Goal: Task Accomplishment & Management: Use online tool/utility

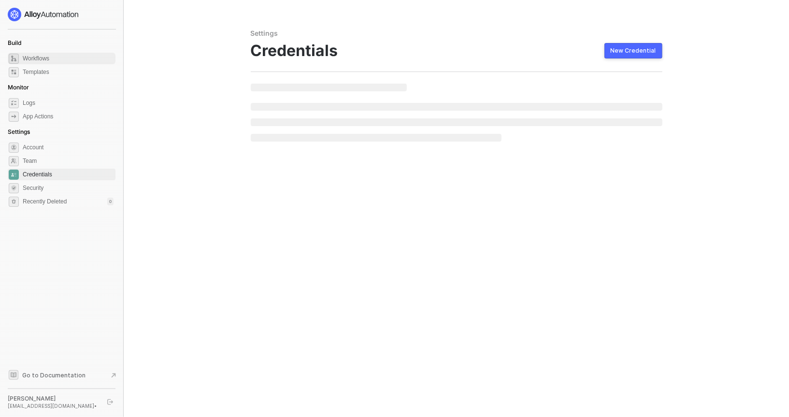
click at [44, 63] on span "Workflows" at bounding box center [68, 59] width 91 height 12
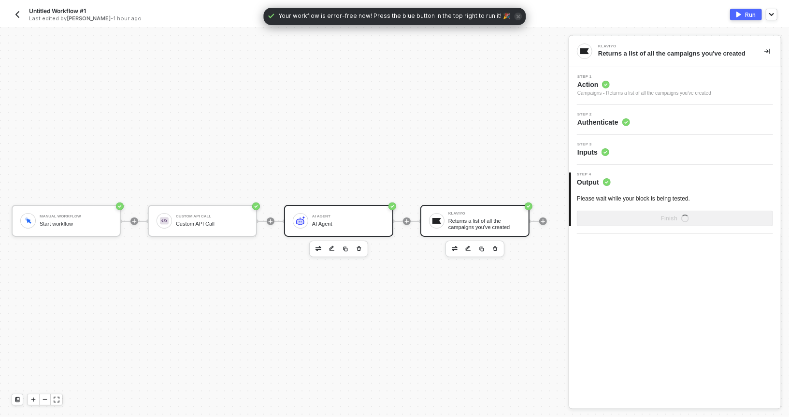
click at [326, 216] on div "AI Agent" at bounding box center [348, 216] width 72 height 4
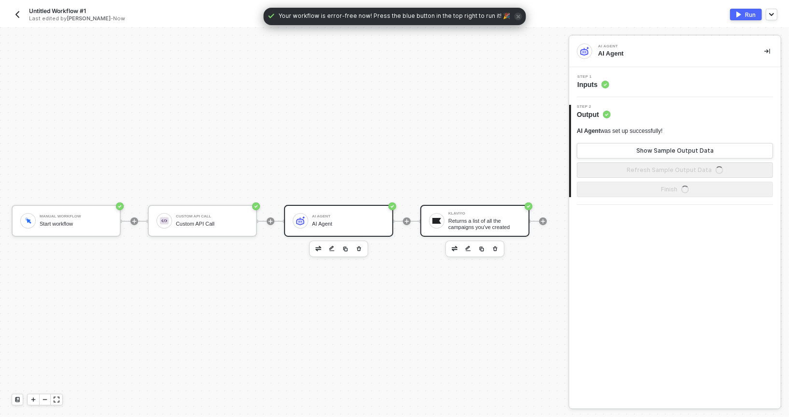
click at [508, 225] on div "Returns a list of all the campaigns you've created" at bounding box center [484, 224] width 72 height 12
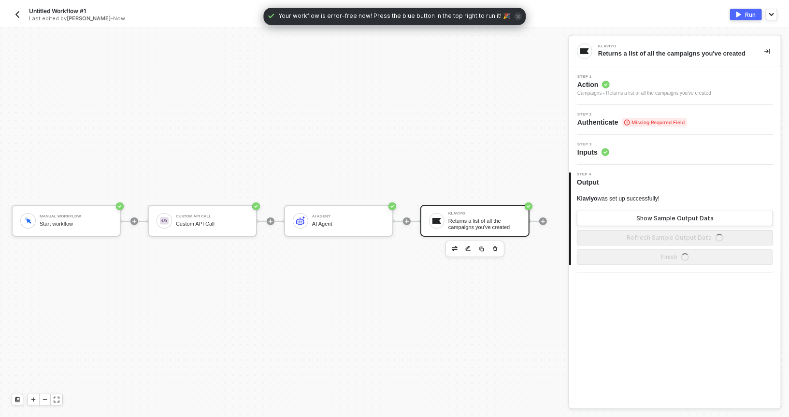
click at [498, 249] on button "button" at bounding box center [495, 249] width 12 height 12
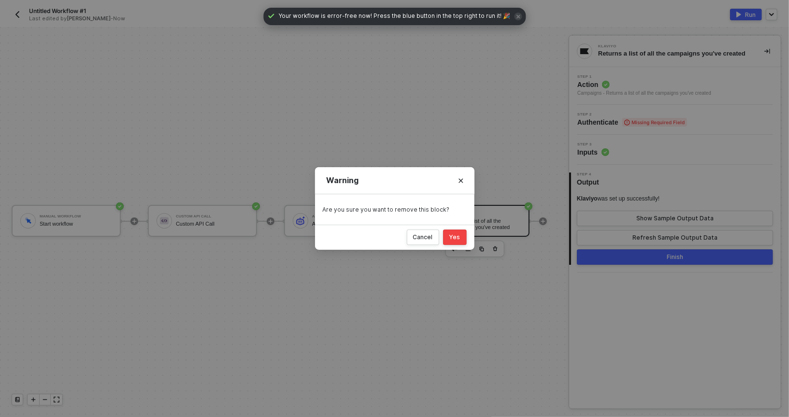
click at [445, 232] on button "Yes" at bounding box center [455, 236] width 24 height 15
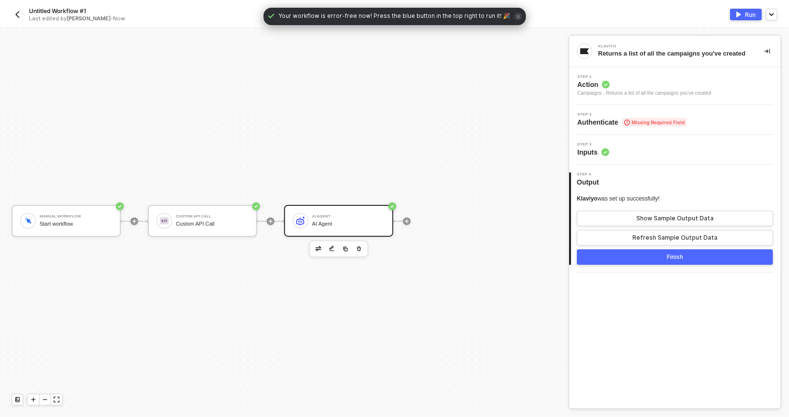
click at [355, 216] on div "AI Agent" at bounding box center [348, 216] width 72 height 4
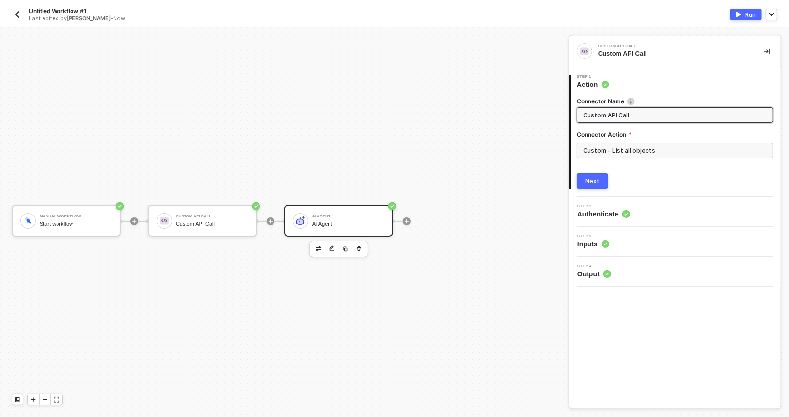
click at [591, 185] on button "Next" at bounding box center [592, 180] width 31 height 15
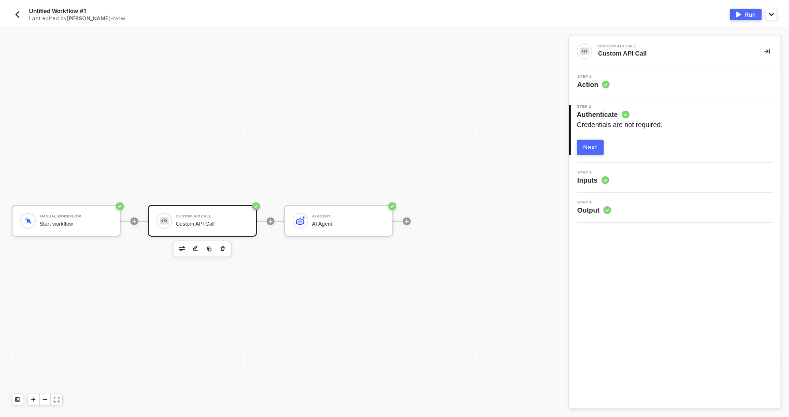
click at [590, 142] on button "Next" at bounding box center [590, 147] width 27 height 15
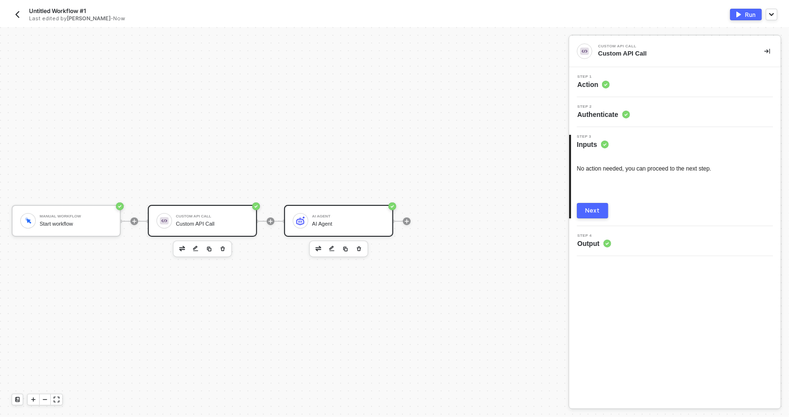
click at [351, 211] on div "AI Agent AI Agent" at bounding box center [338, 221] width 109 height 32
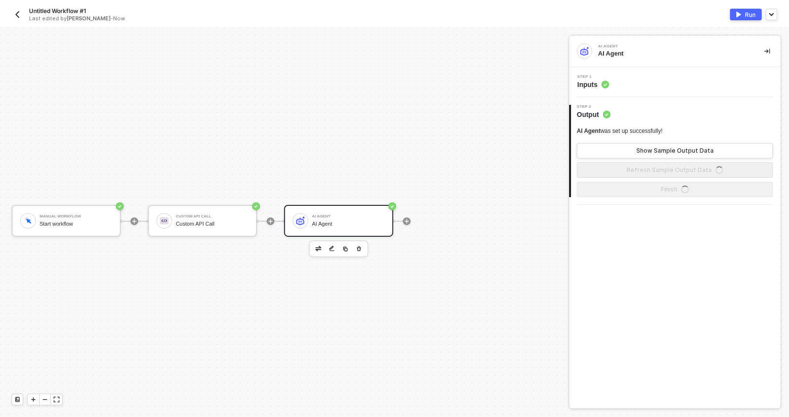
click at [740, 15] on img "button" at bounding box center [738, 15] width 5 height 6
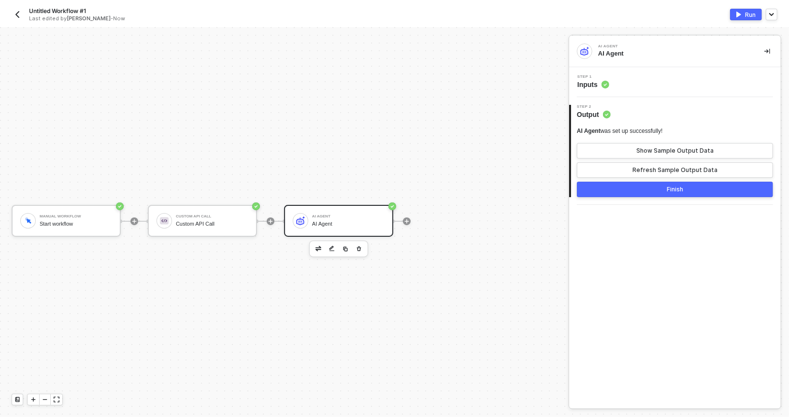
click at [15, 12] on img "button" at bounding box center [18, 15] width 8 height 8
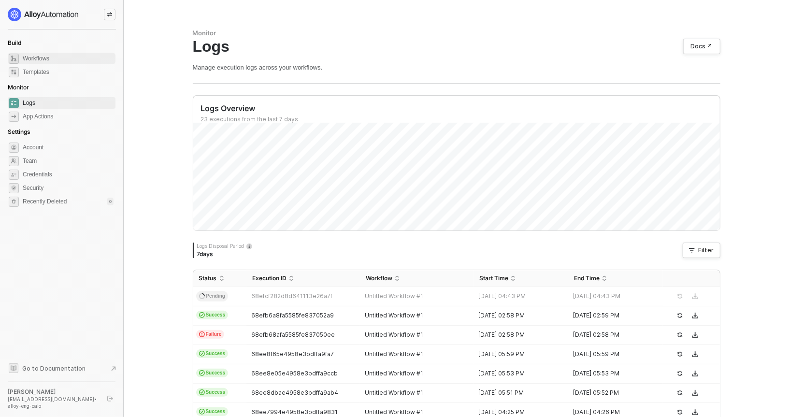
click at [67, 57] on span "Workflows" at bounding box center [68, 59] width 91 height 12
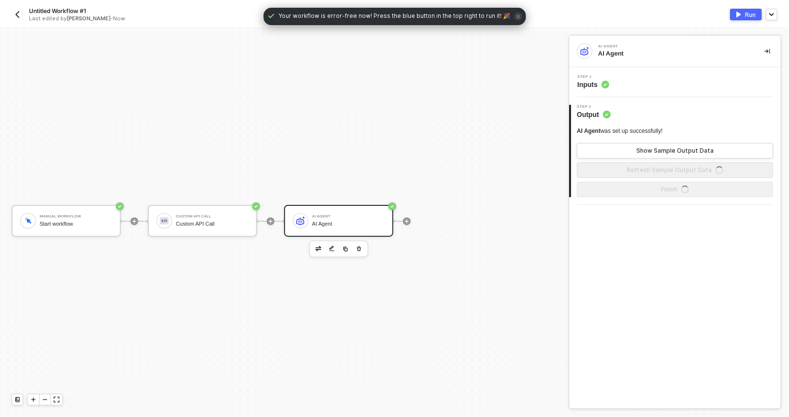
click at [623, 67] on div "Step 1 Inputs" at bounding box center [675, 82] width 212 height 30
click at [613, 75] on div "Step 1 Inputs" at bounding box center [675, 82] width 209 height 14
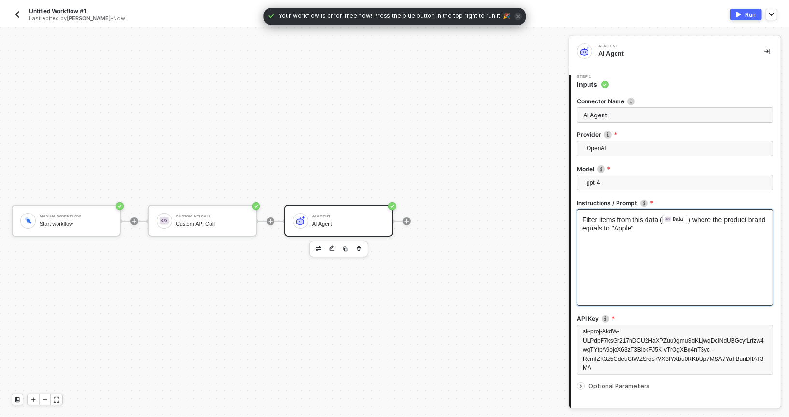
click at [614, 246] on div "Filter items from this data ( Data ﻿ ) where the product brand equals to "Apple"" at bounding box center [675, 257] width 196 height 97
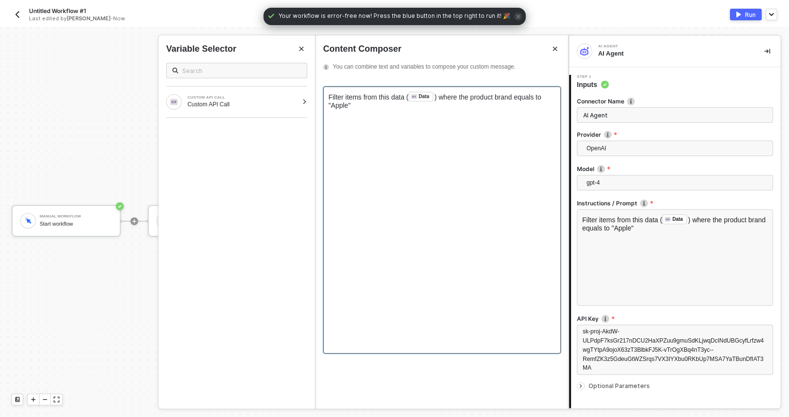
click at [393, 133] on div "Filter items from this data ( Data ﻿ ) where the product brand equals to "Apple"" at bounding box center [442, 219] width 238 height 267
copy div "Filter items from this data ( Data ﻿ ) where the product brand equals to "Apple""
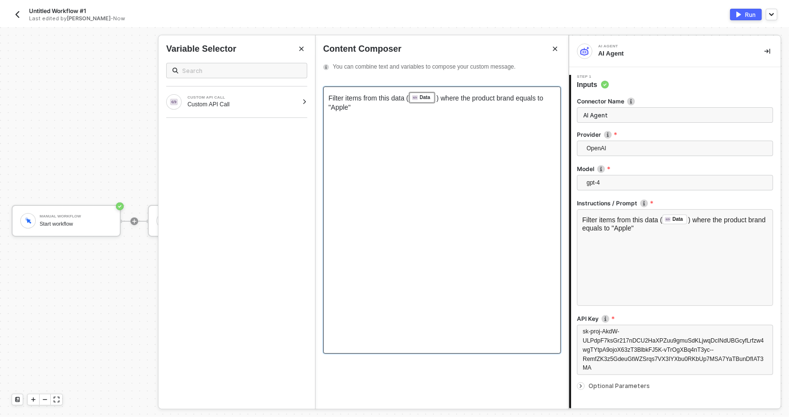
click at [414, 124] on div "Filter items from this data ( Data ﻿ ) where the product brand equals to "Apple"" at bounding box center [442, 219] width 238 height 267
drag, startPoint x: 324, startPoint y: 93, endPoint x: 405, endPoint y: 96, distance: 80.7
click at [405, 97] on div "Filter items from this data ( Data ﻿ ) where the product brand equals to "Apple"" at bounding box center [442, 219] width 238 height 267
click at [406, 97] on span "Filter items from this data (" at bounding box center [368, 97] width 80 height 8
copy span "Filter items from this data"
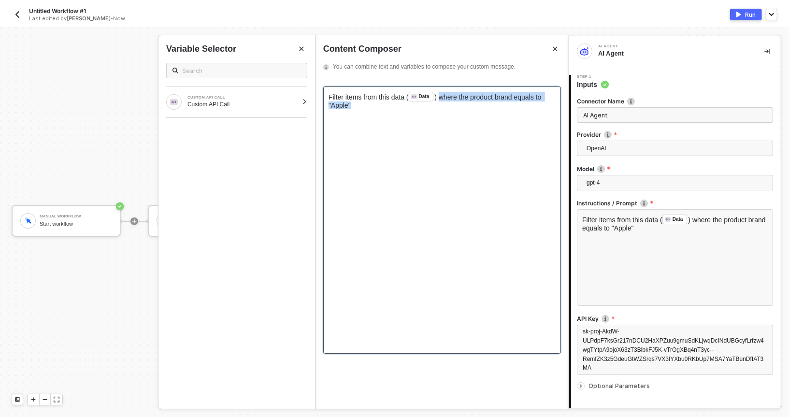
drag, startPoint x: 442, startPoint y: 95, endPoint x: 442, endPoint y: 113, distance: 17.9
click at [442, 113] on div "Filter items from this data ( Data ﻿ ) where the product brand equals to "Apple"" at bounding box center [442, 219] width 238 height 267
copy span "where the product brand equals to "Apple""
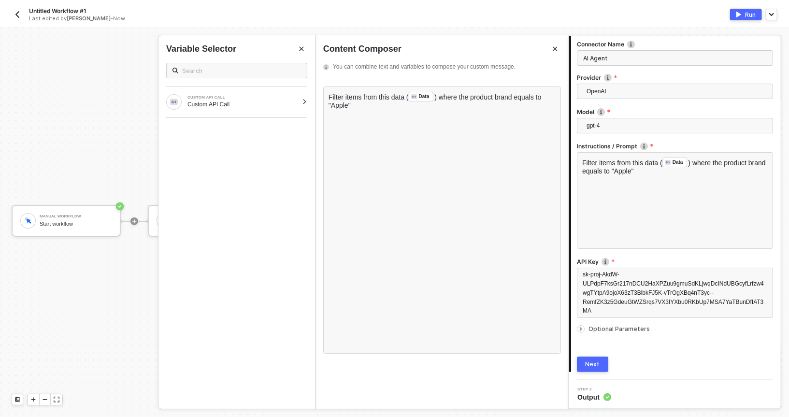
click at [580, 327] on icon "icon-arrow-right-small" at bounding box center [581, 329] width 6 height 6
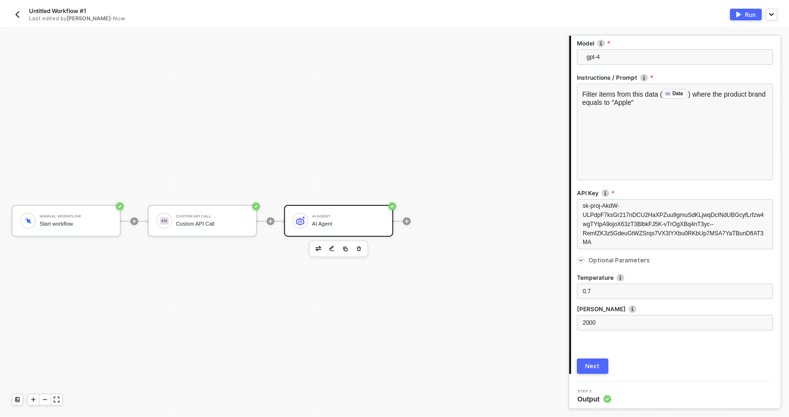
scroll to position [128, 0]
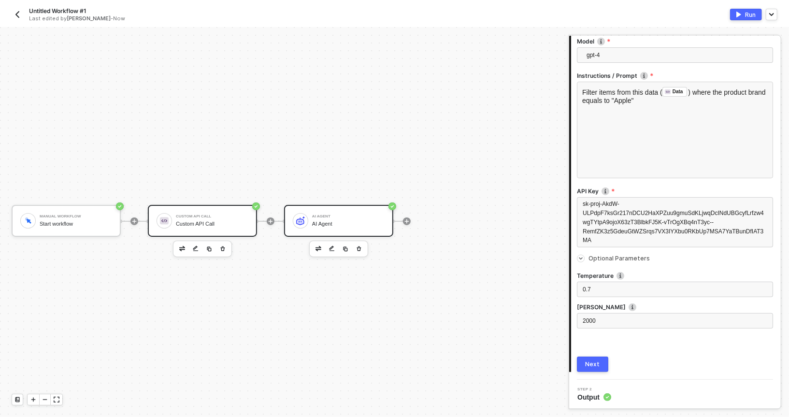
click at [219, 205] on div "Custom API Call Custom API Call" at bounding box center [202, 221] width 109 height 32
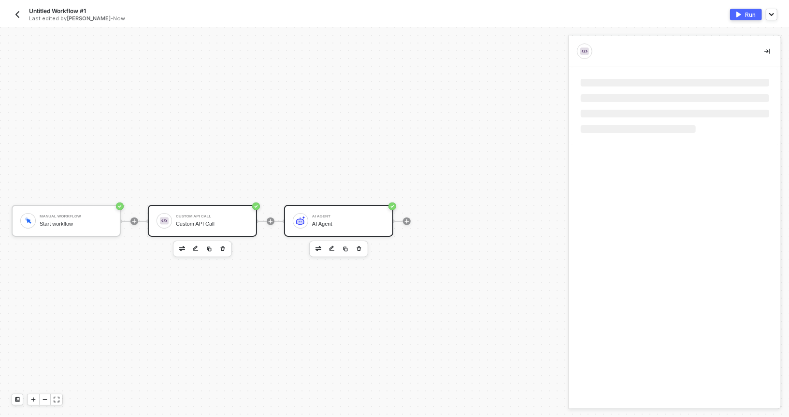
scroll to position [0, 0]
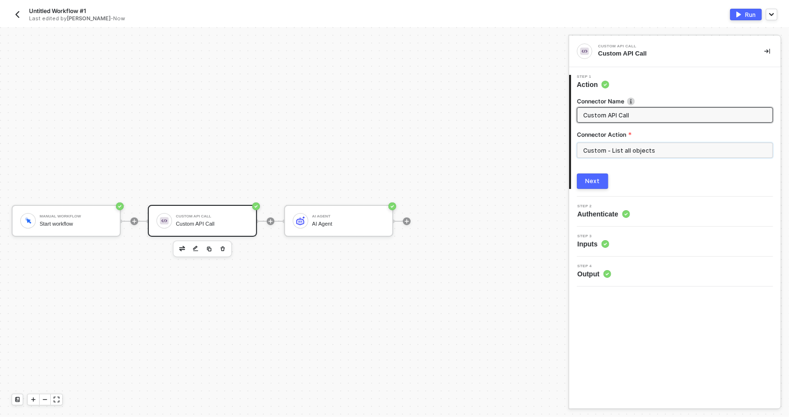
click at [610, 156] on input "Custom - List all objects" at bounding box center [675, 149] width 196 height 15
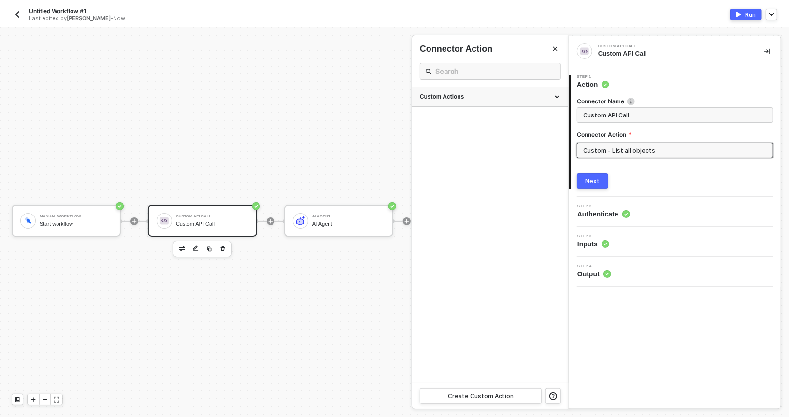
click at [544, 101] on div "Custom Actions" at bounding box center [490, 96] width 156 height 19
click at [528, 117] on icon "icon-edit" at bounding box center [529, 120] width 6 height 6
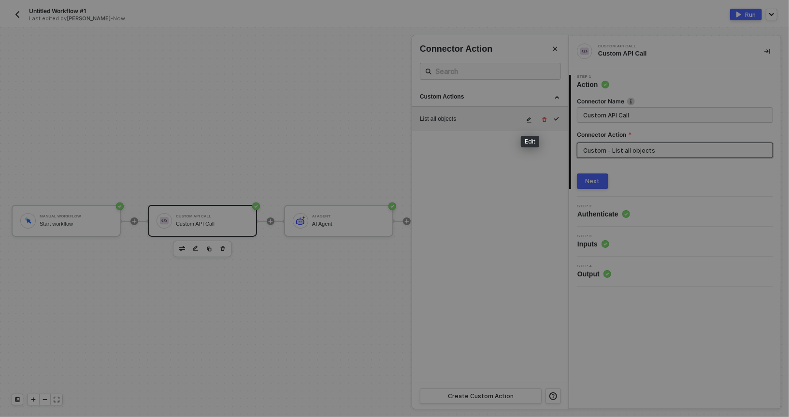
type textarea "HTTP/1.1 200 OK { "data": [ { "id": "1", "name": "Google Pixel 6 Pro", "data": …"
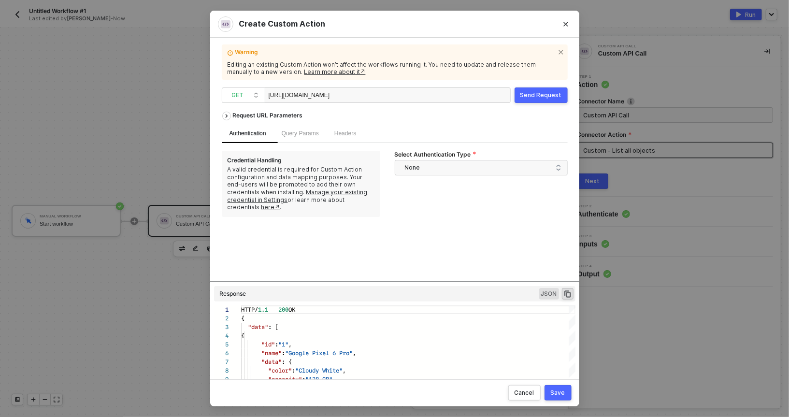
click at [403, 92] on div "https://api.restful-api.dev/objects" at bounding box center [388, 94] width 246 height 15
copy div "https://api.restful-api.dev/objects"
click at [633, 84] on div "Create Custom Action Warning Editing an existing Custom Action won’t affect the…" at bounding box center [394, 208] width 789 height 417
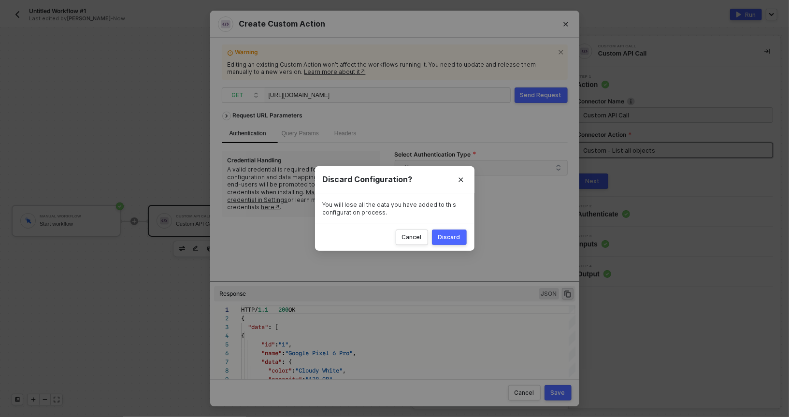
click at [432, 239] on div "Cancel Discard" at bounding box center [394, 237] width 159 height 27
click at [441, 237] on div "Discard" at bounding box center [449, 237] width 22 height 8
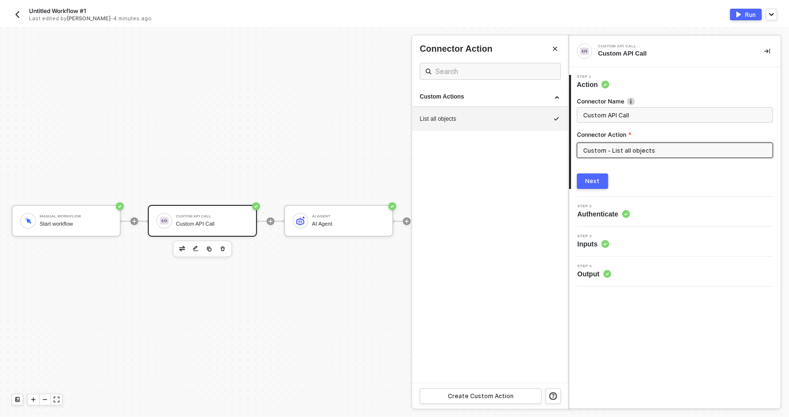
click at [309, 220] on div at bounding box center [394, 222] width 789 height 390
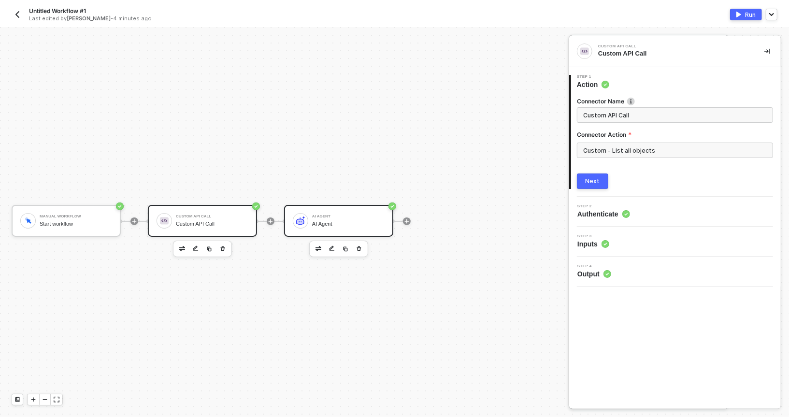
click at [318, 217] on div "AI Agent" at bounding box center [348, 216] width 72 height 4
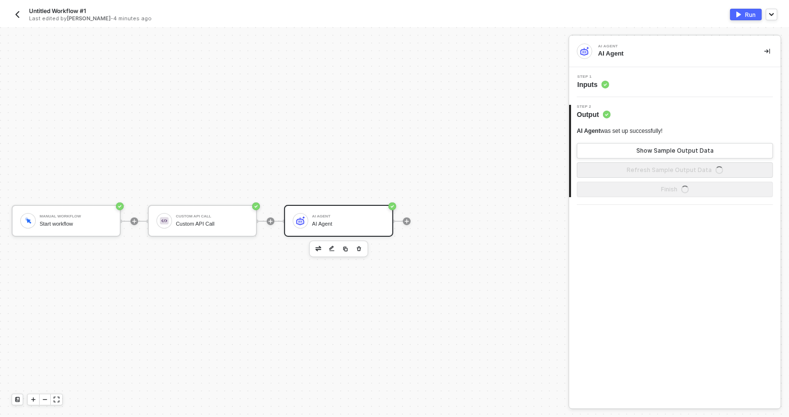
click at [618, 90] on div "Step 1 Inputs" at bounding box center [675, 82] width 212 height 30
click at [612, 88] on div "Step 1 Inputs" at bounding box center [675, 82] width 209 height 14
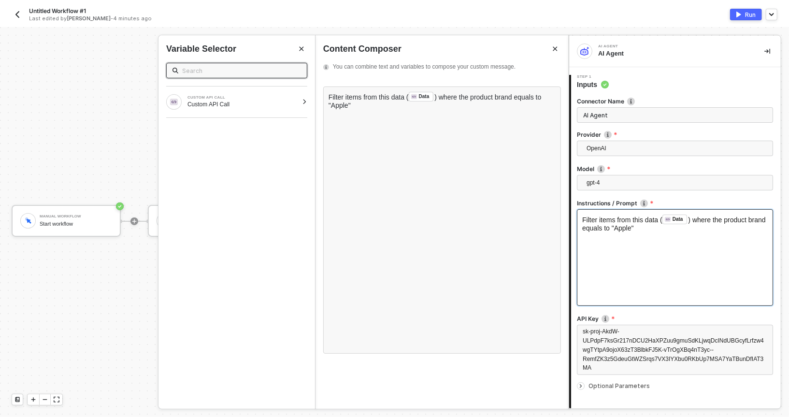
drag, startPoint x: 581, startPoint y: 217, endPoint x: 640, endPoint y: 218, distance: 59.4
click at [640, 218] on div "Filter items from this data ( Data ﻿ ) where the product brand equals to "Apple"" at bounding box center [675, 257] width 196 height 97
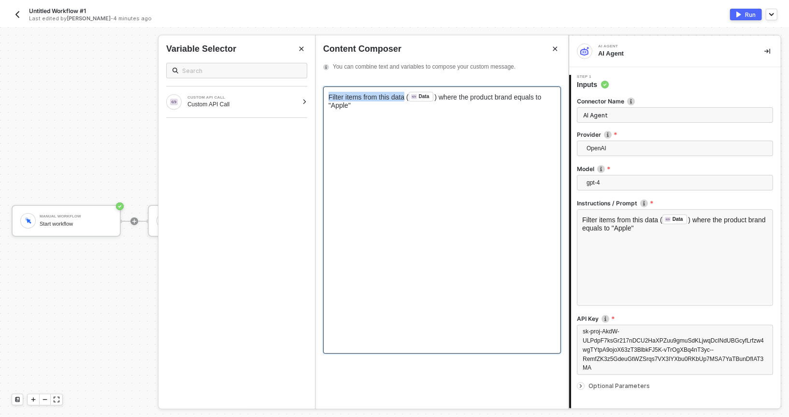
drag, startPoint x: 327, startPoint y: 92, endPoint x: 408, endPoint y: 99, distance: 81.4
click at [408, 99] on div "Filter items from this data ( Data ﻿ ) where the product brand equals to "Apple"" at bounding box center [442, 219] width 238 height 267
copy span "Filter items from this data"
drag, startPoint x: 444, startPoint y: 97, endPoint x: 444, endPoint y: 110, distance: 13.5
click at [444, 110] on div "Filter items from this data ( Data ﻿ ) where the product brand equals to "Apple"" at bounding box center [442, 219] width 238 height 267
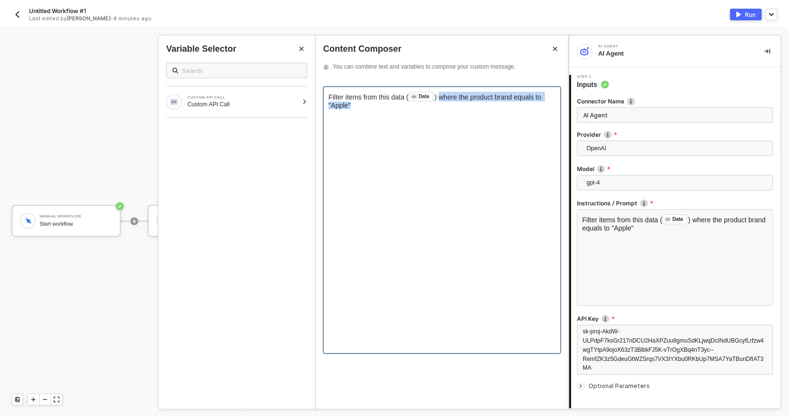
copy span "where the product brand equals to "Apple""
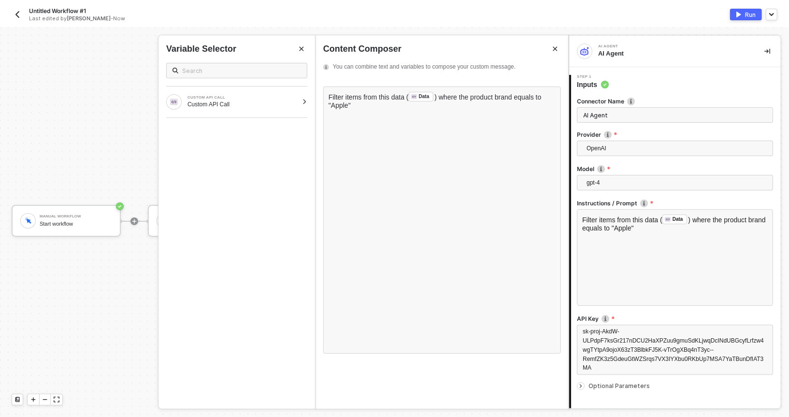
click at [302, 21] on div "Last edited by Caio Augusto - Now" at bounding box center [200, 18] width 343 height 7
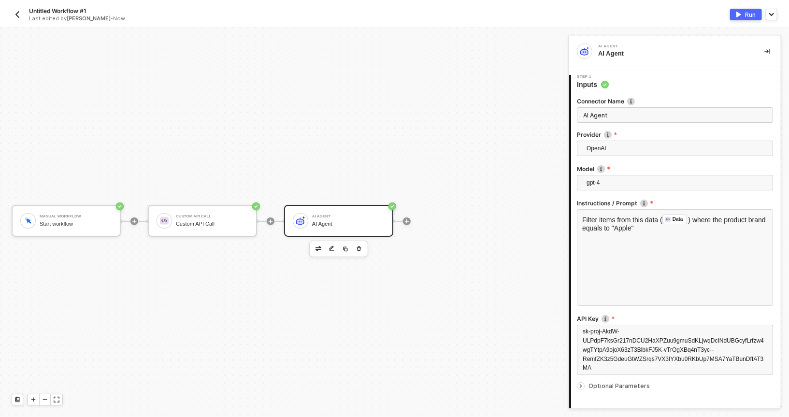
click at [201, 202] on div "Manual Workflow Start workflow Custom API Call Custom API Call AI Agent AI Agent" at bounding box center [282, 221] width 564 height 388
click at [199, 212] on div "Custom API Call Custom API Call" at bounding box center [212, 221] width 72 height 18
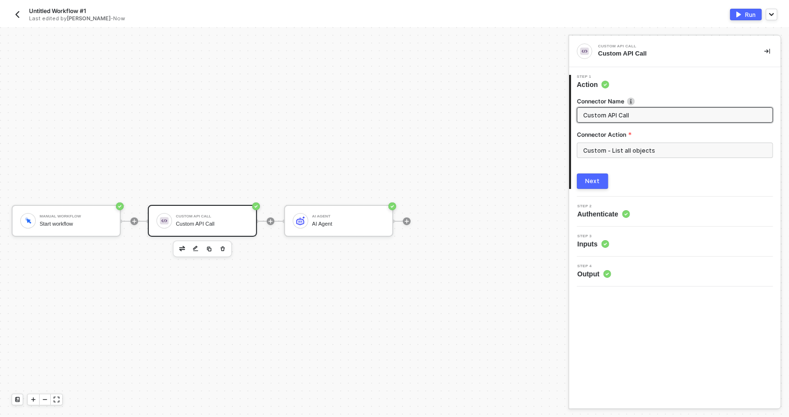
click at [596, 158] on div "Custom - List all objects" at bounding box center [675, 153] width 196 height 23
click at [594, 148] on input "Custom - List all objects" at bounding box center [675, 149] width 196 height 15
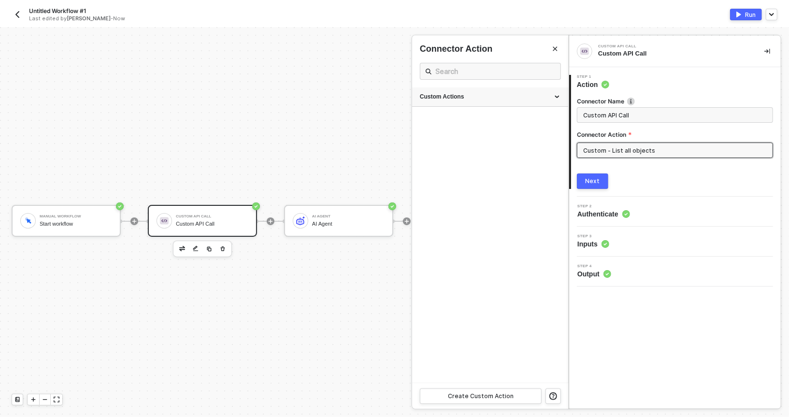
click at [546, 100] on div "Custom Actions" at bounding box center [490, 97] width 141 height 8
click at [529, 120] on icon "icon-edit" at bounding box center [529, 120] width 6 height 6
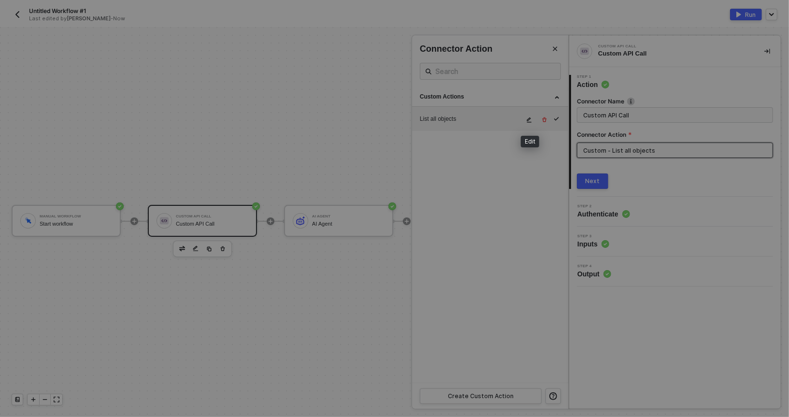
type textarea "HTTP/1.1 200 OK { "data": [ { "id": "1", "name": "Google Pixel 6 Pro", "data": …"
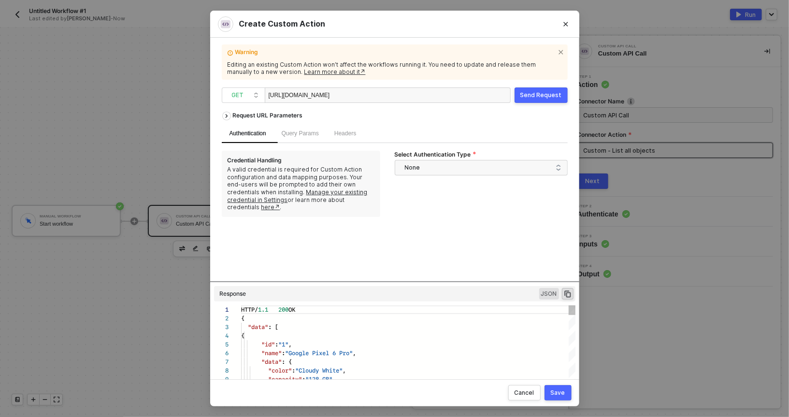
click at [406, 94] on div "https://api.restful-api.dev/objects" at bounding box center [388, 94] width 246 height 15
copy div "https://api.restful-api.dev/objects"
